Goal: Check status: Check status

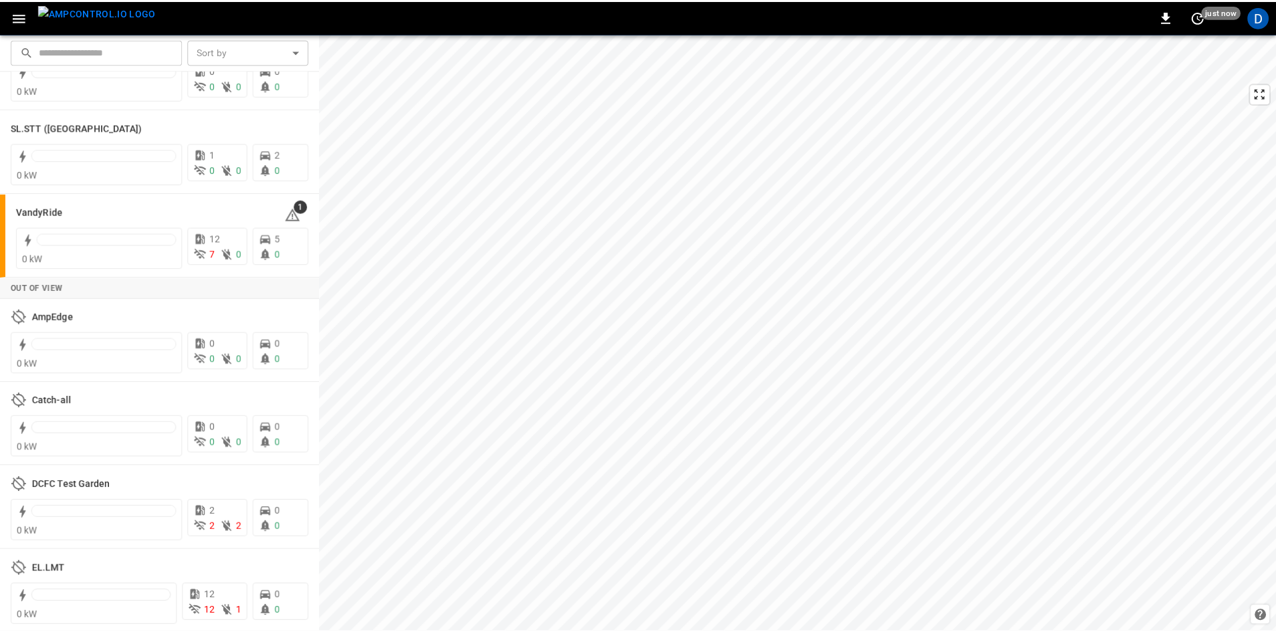
scroll to position [2649, 0]
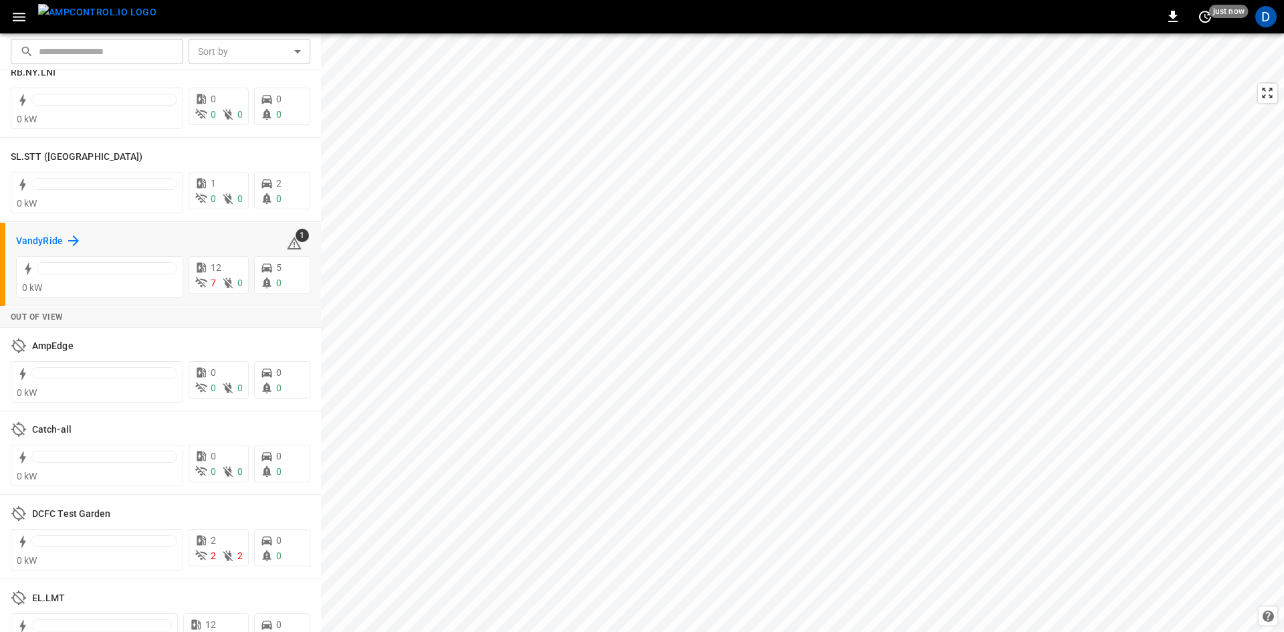
click at [37, 234] on h6 "VandyRide" at bounding box center [39, 241] width 47 height 15
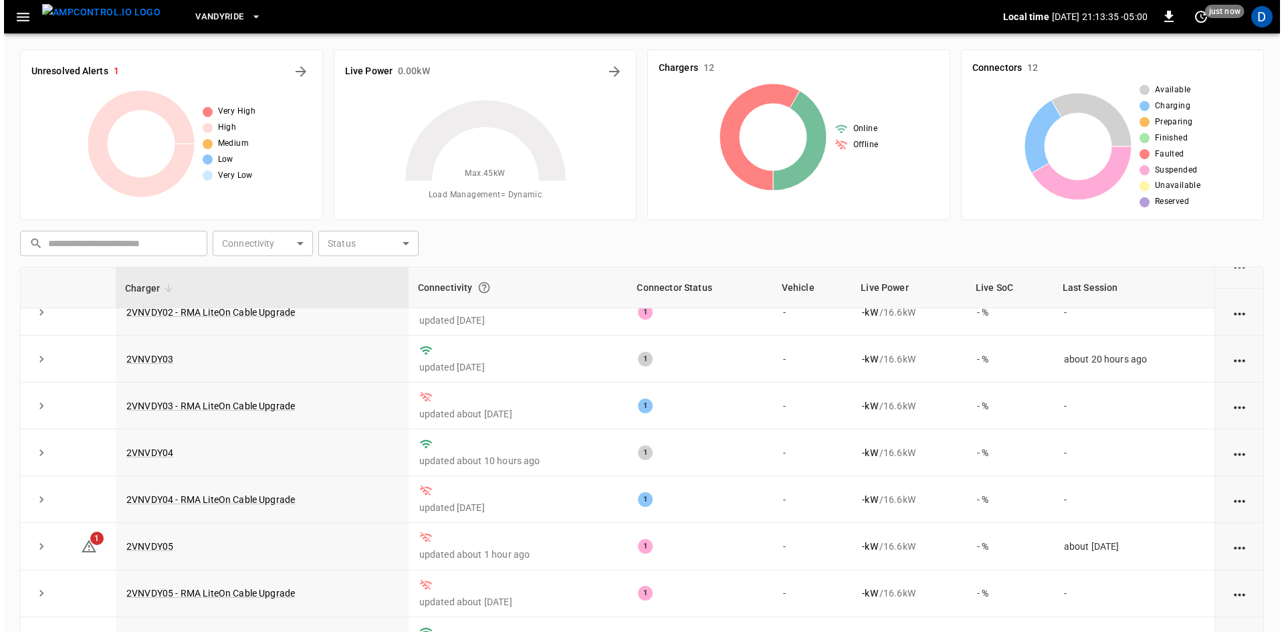
scroll to position [169, 0]
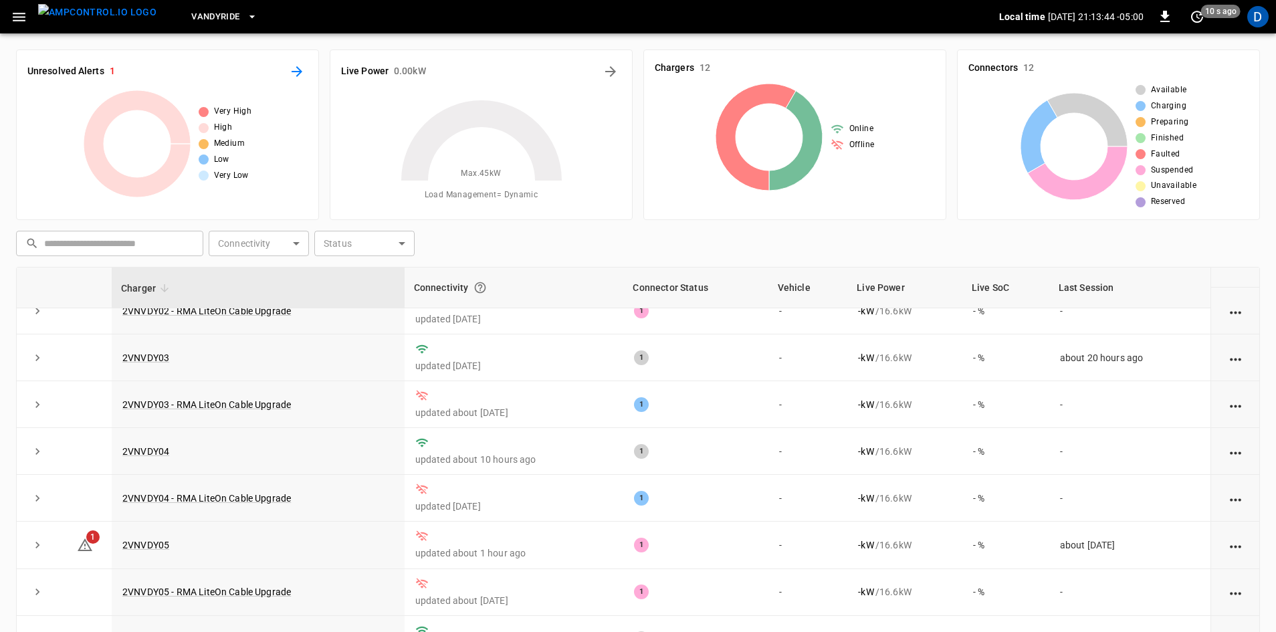
click at [296, 72] on icon "All Alerts" at bounding box center [297, 71] width 11 height 11
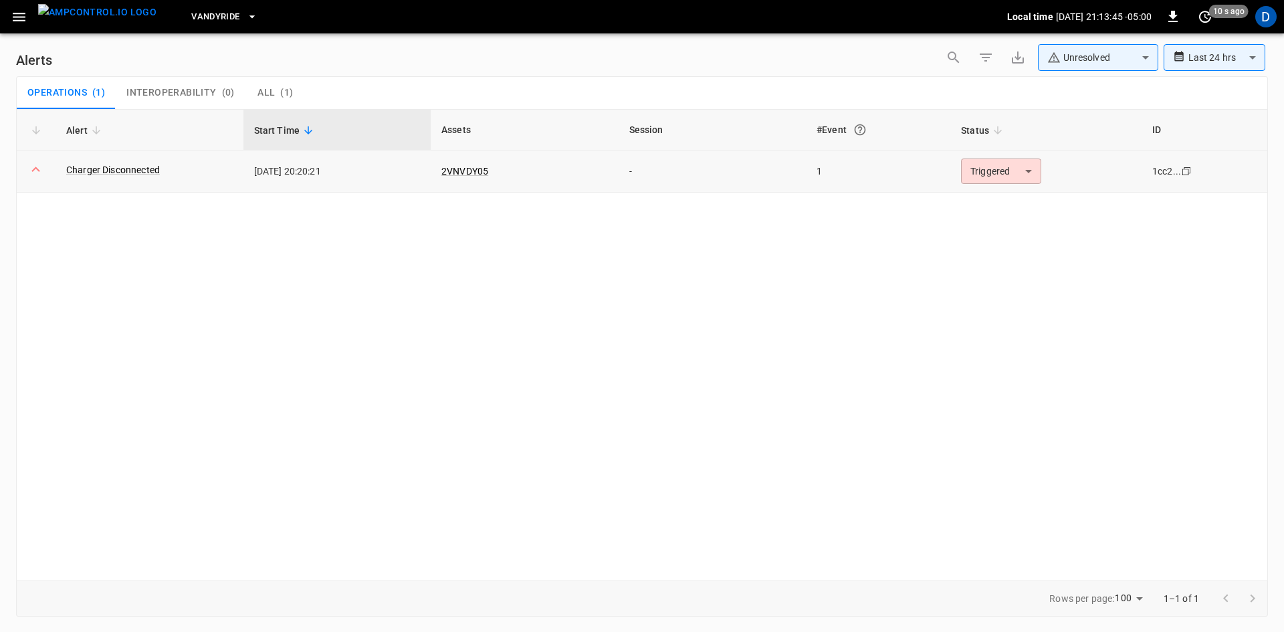
click at [1009, 170] on body "**********" at bounding box center [642, 313] width 1284 height 627
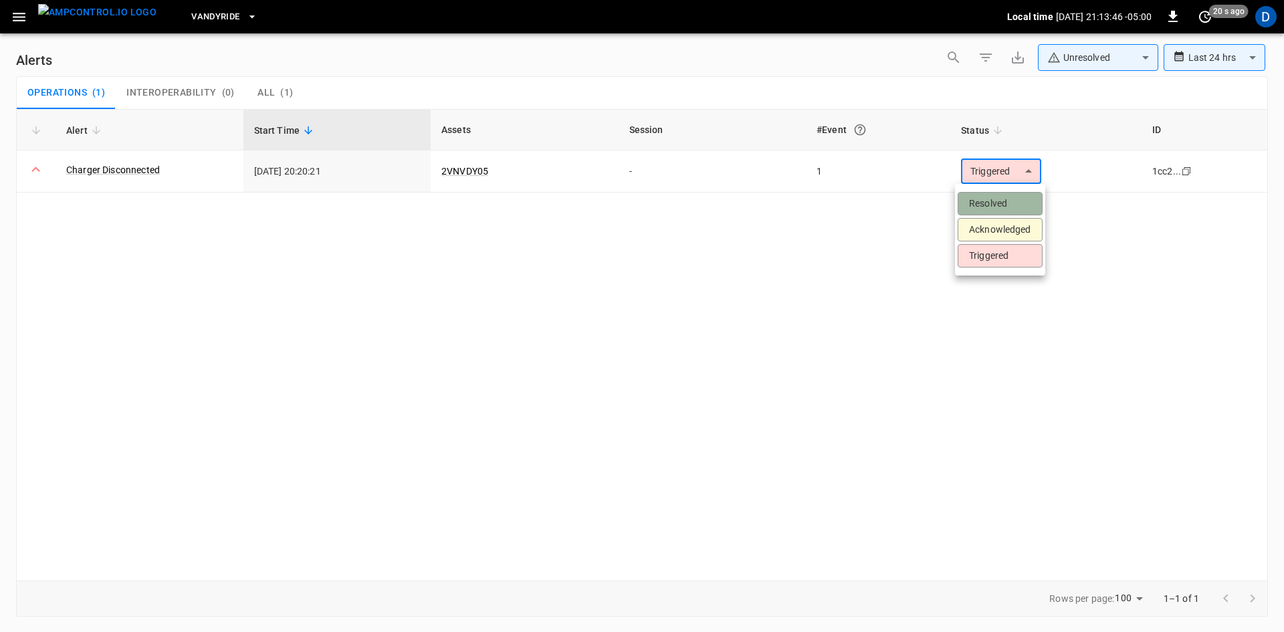
click at [978, 205] on li "Resolved" at bounding box center [1000, 203] width 85 height 23
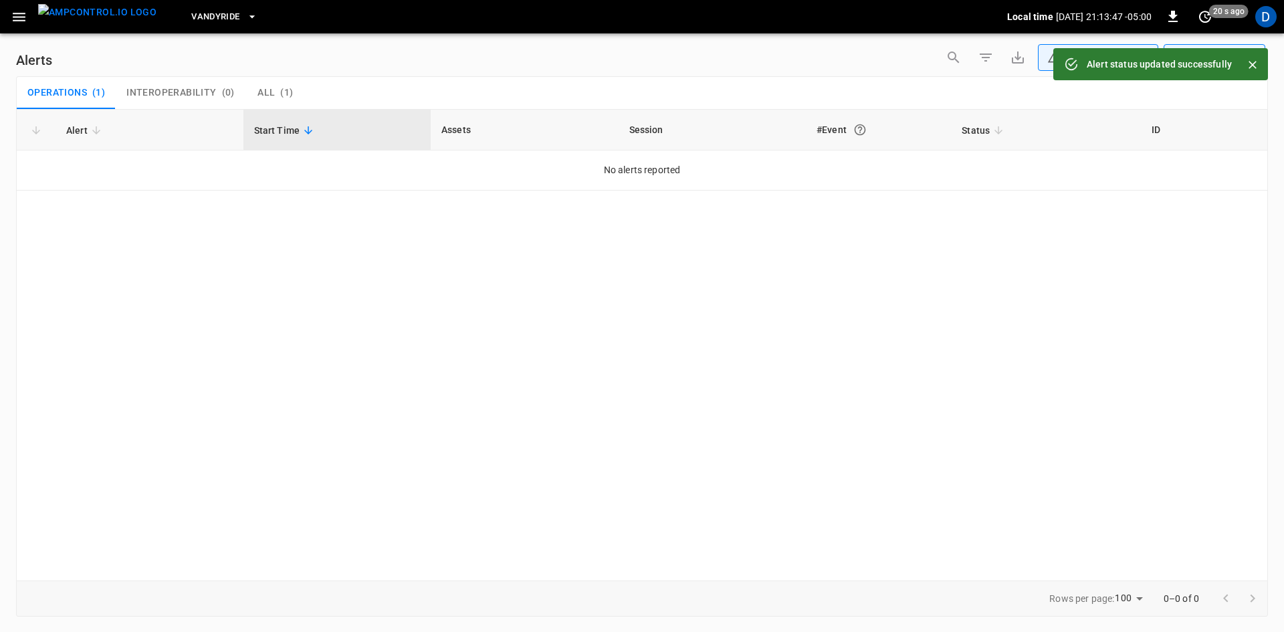
click at [36, 12] on button "menu" at bounding box center [97, 16] width 129 height 33
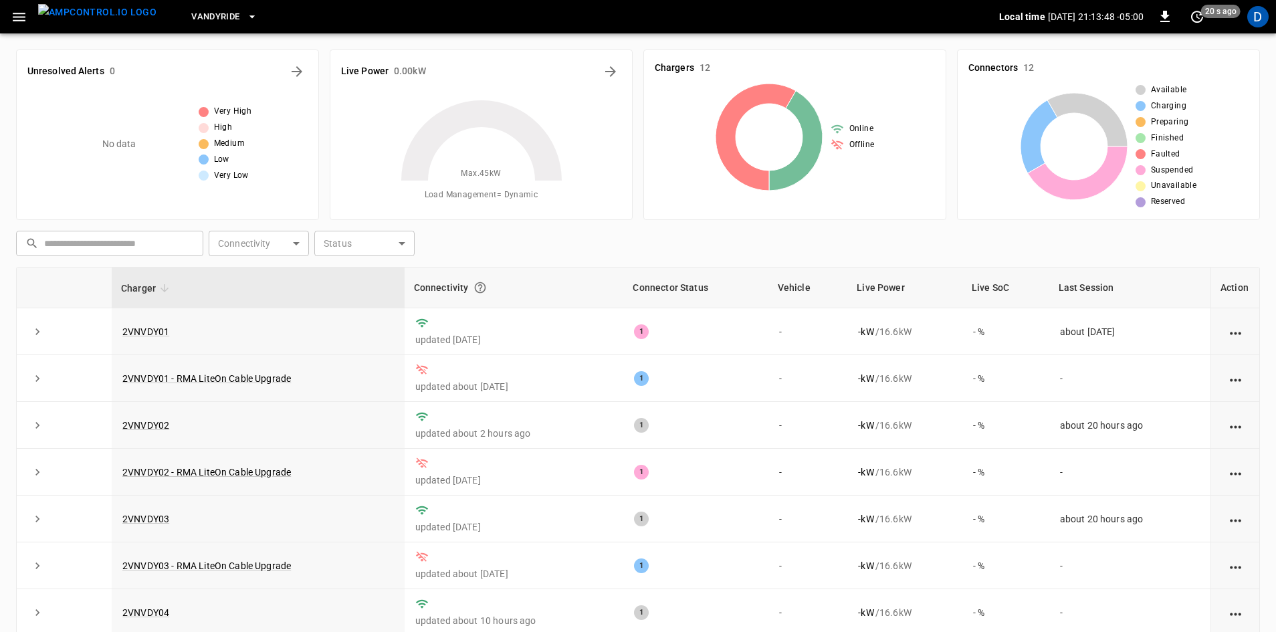
click at [16, 15] on icon "button" at bounding box center [19, 17] width 17 height 17
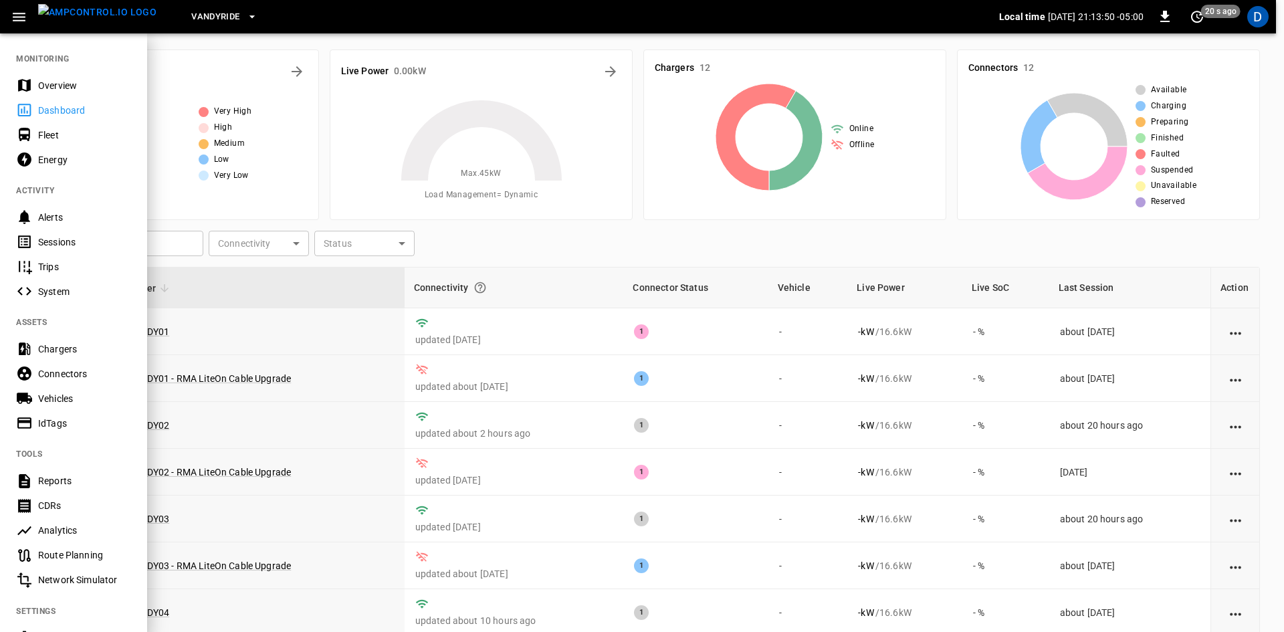
click at [66, 76] on div "Overview" at bounding box center [73, 85] width 147 height 25
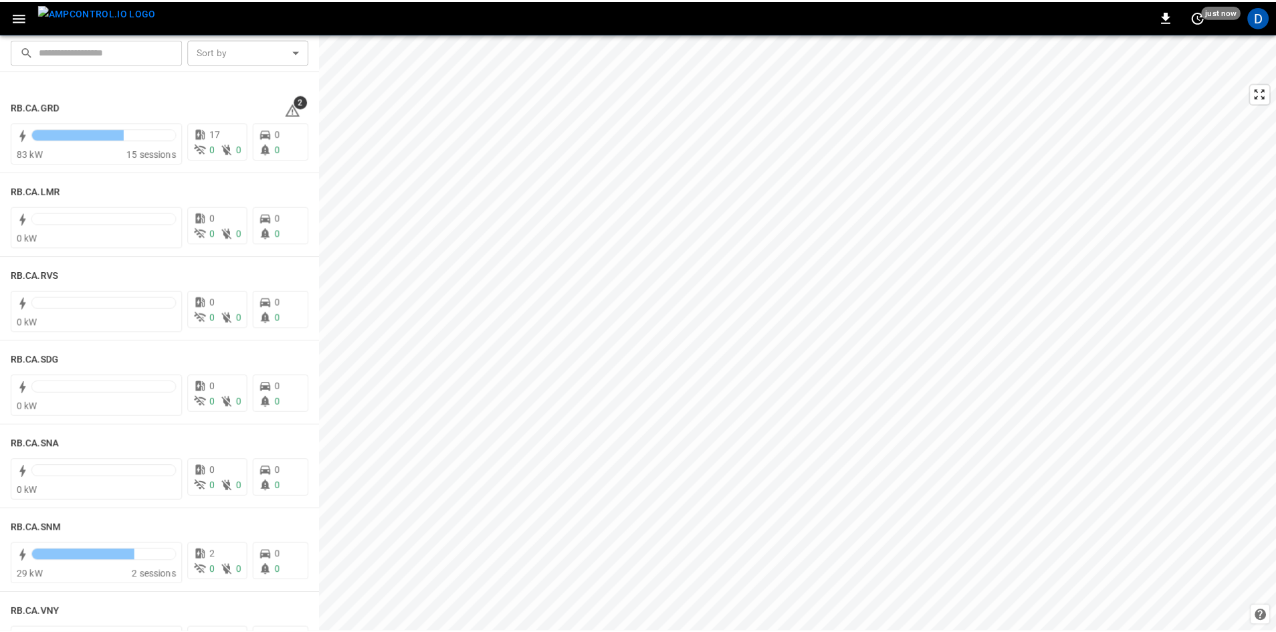
scroll to position [2423, 0]
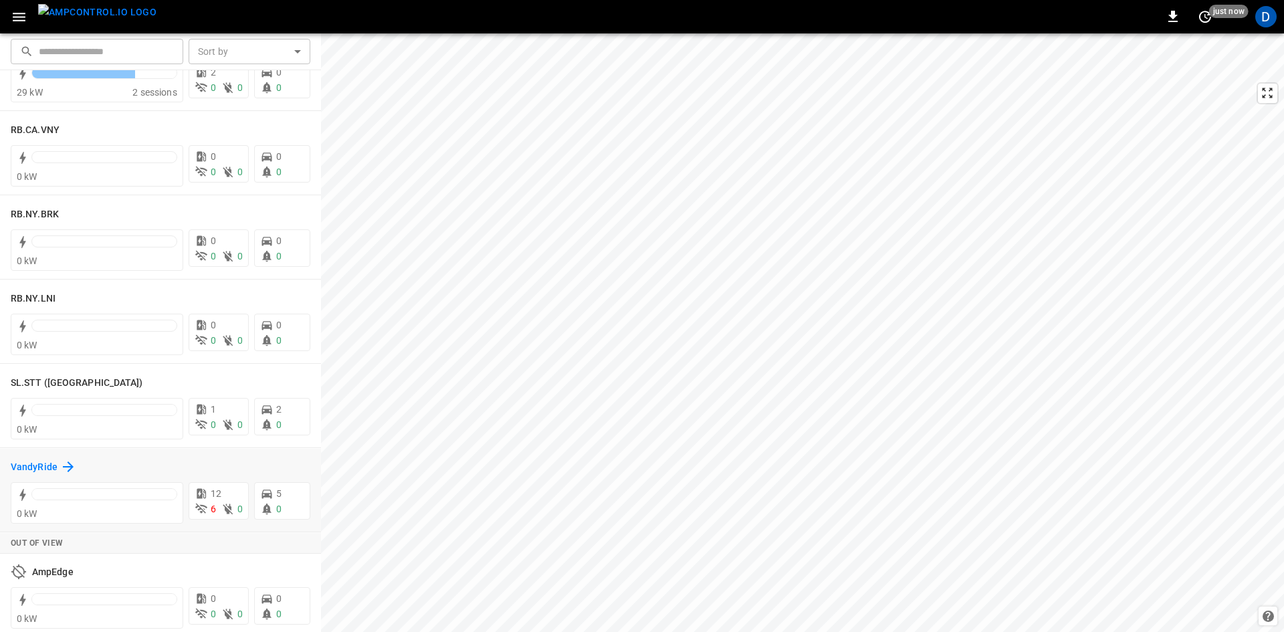
click at [30, 462] on h6 "VandyRide" at bounding box center [34, 467] width 47 height 15
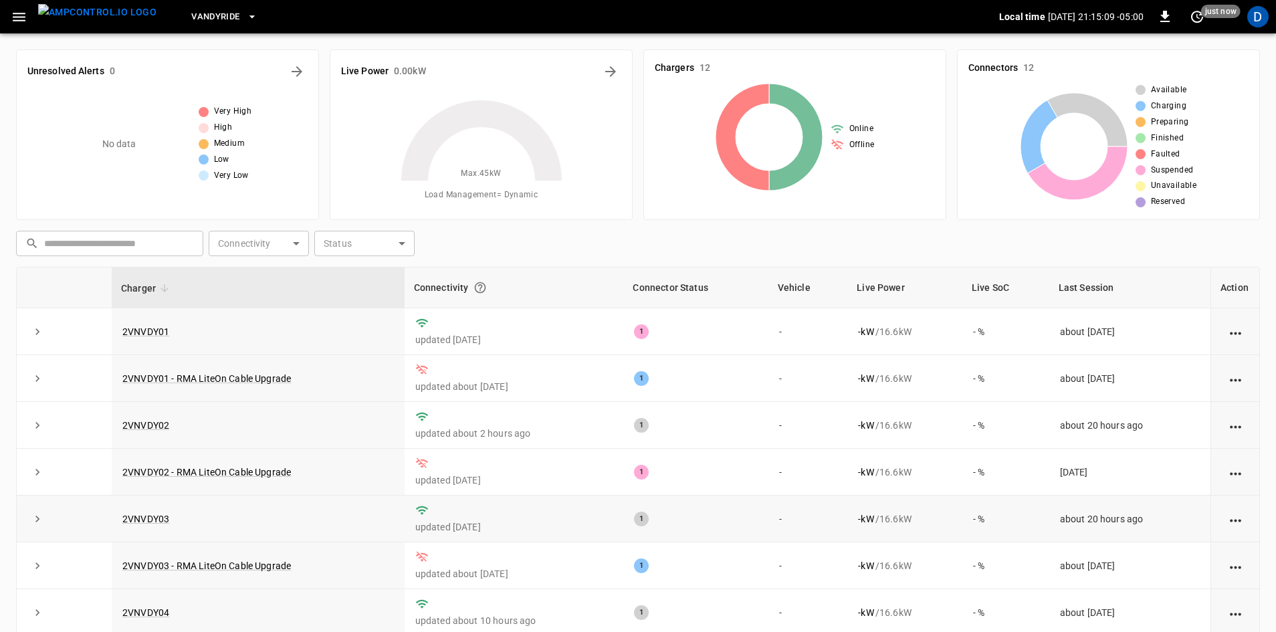
scroll to position [169, 0]
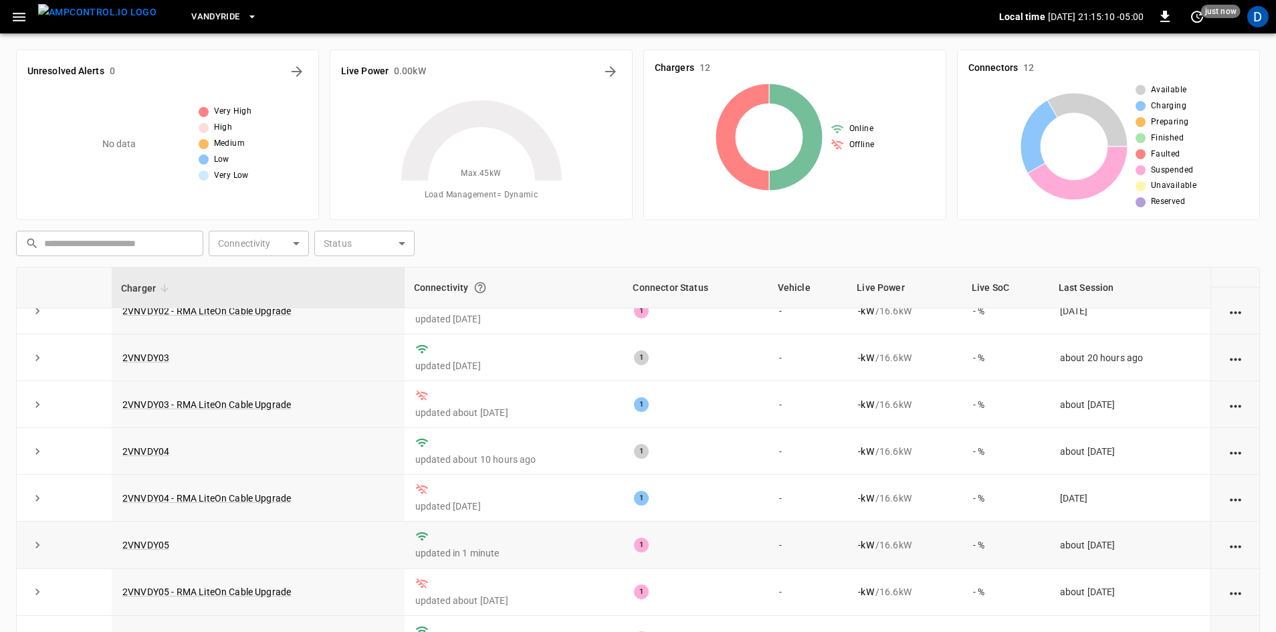
click at [153, 533] on td "2VNVDY05" at bounding box center [258, 545] width 293 height 47
click at [153, 538] on link "2VNVDY05" at bounding box center [146, 545] width 52 height 16
